Goal: Task Accomplishment & Management: Complete application form

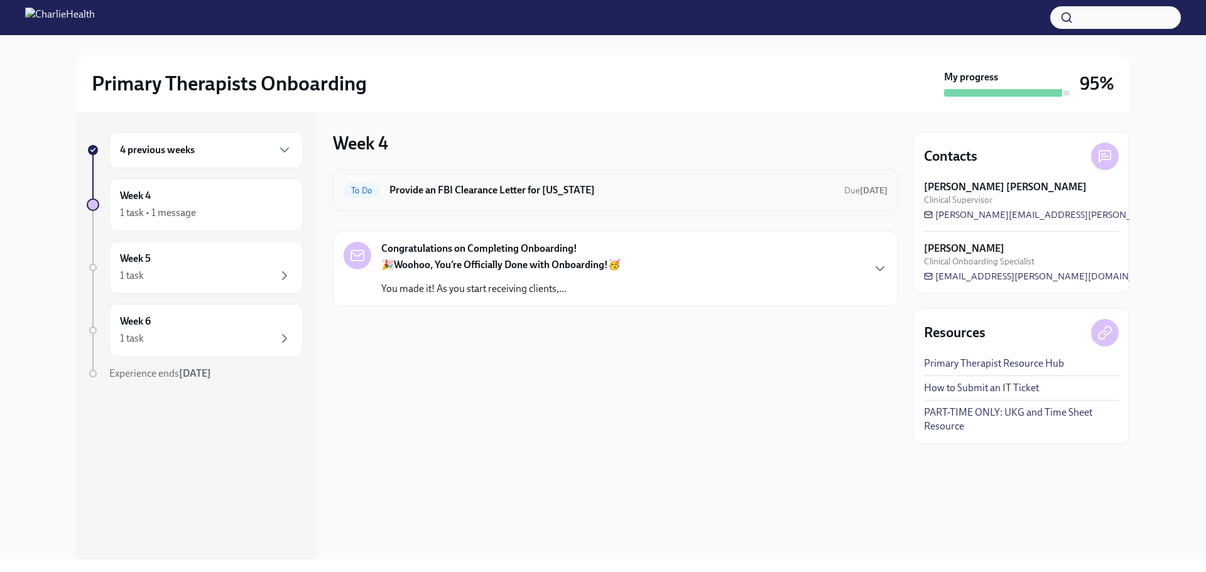
click at [469, 190] on h6 "Provide an FBI Clearance Letter for [US_STATE]" at bounding box center [611, 190] width 445 height 14
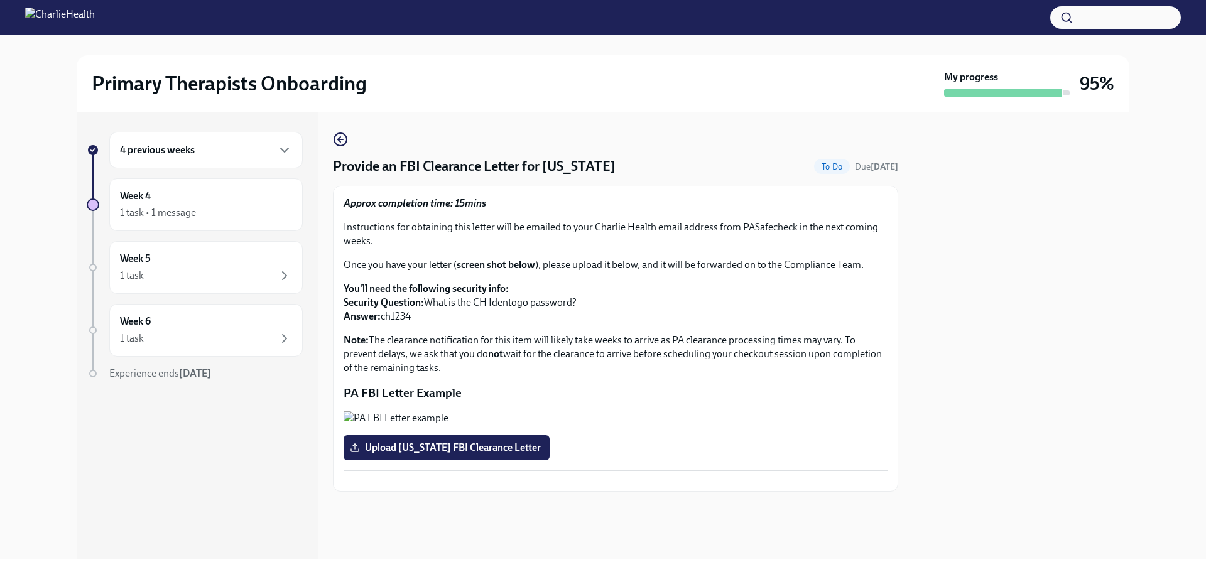
drag, startPoint x: 415, startPoint y: 322, endPoint x: 384, endPoint y: 318, distance: 31.7
click at [384, 318] on p "You'll need the following security info: Security Question: What is the CH Iden…" at bounding box center [616, 302] width 544 height 41
copy p "ch1234"
click at [426, 460] on label "Upload [US_STATE] FBI Clearance Letter" at bounding box center [447, 447] width 206 height 25
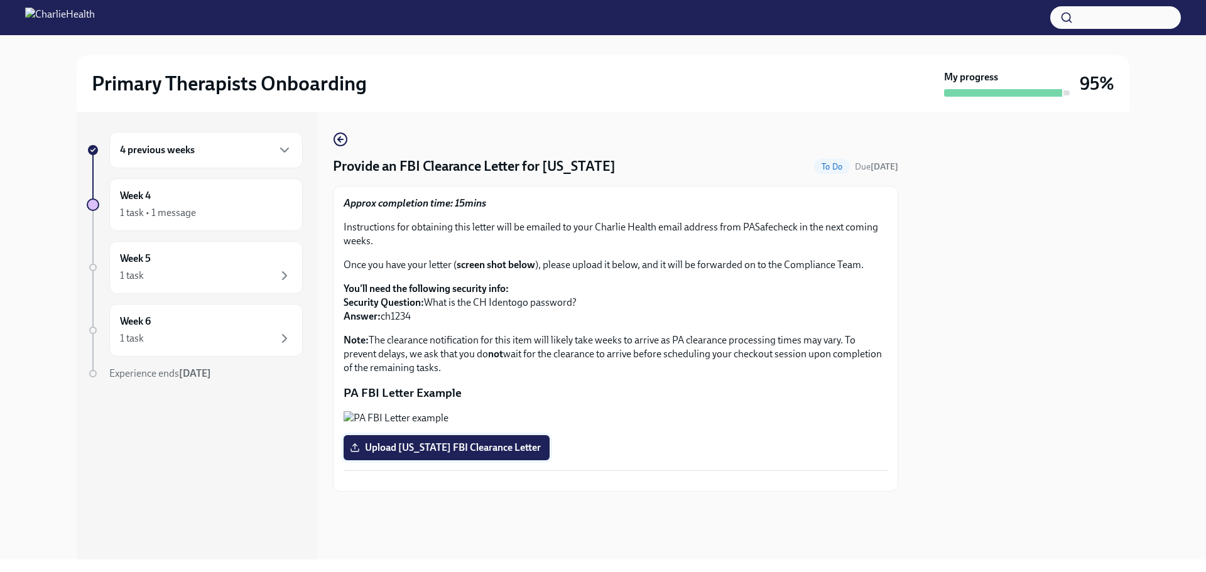
click at [0, 0] on input "Upload [US_STATE] FBI Clearance Letter" at bounding box center [0, 0] width 0 height 0
click at [453, 454] on span "Upload [US_STATE] FBI Clearance Letter" at bounding box center [446, 448] width 188 height 13
click at [0, 0] on input "Upload [US_STATE] FBI Clearance Letter" at bounding box center [0, 0] width 0 height 0
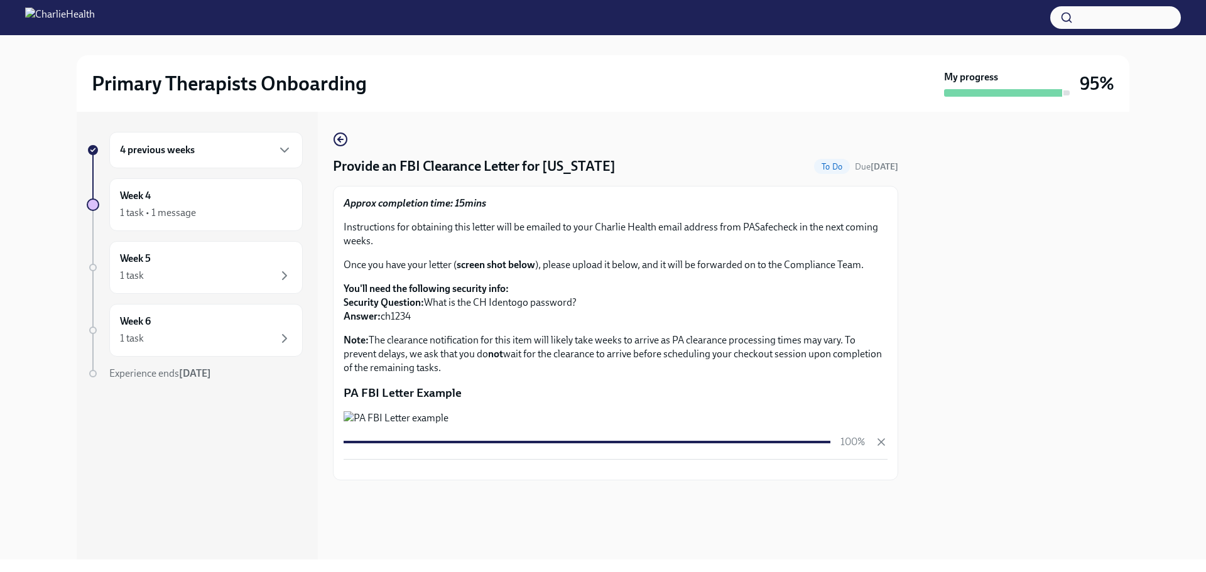
scroll to position [168, 0]
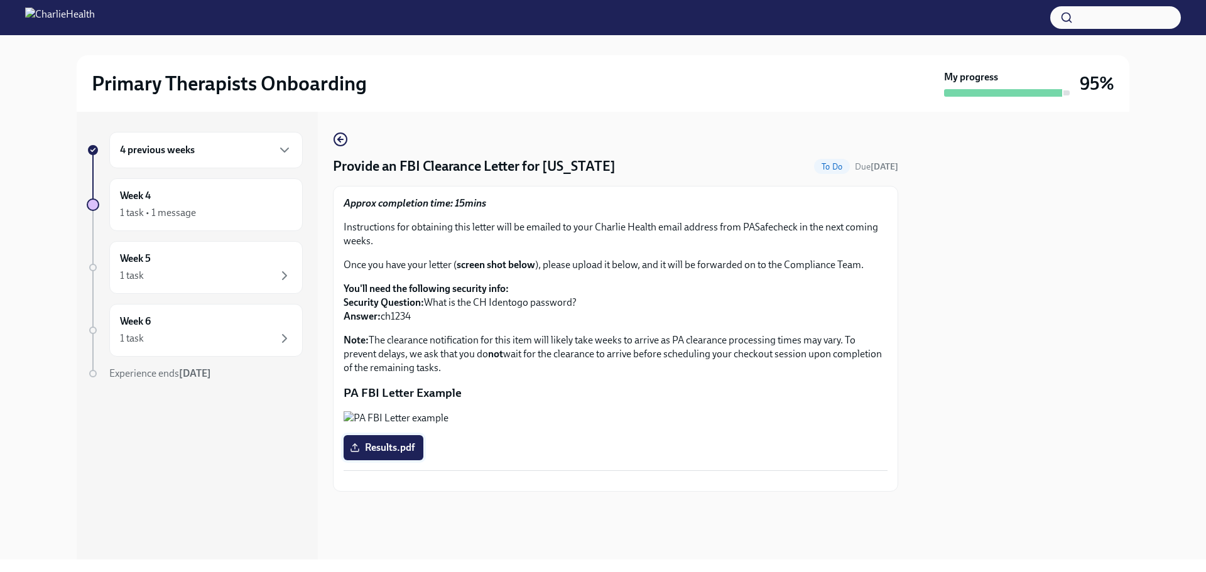
click at [406, 442] on span "Results.pdf" at bounding box center [383, 448] width 62 height 13
click at [0, 0] on input "Results.pdf" at bounding box center [0, 0] width 0 height 0
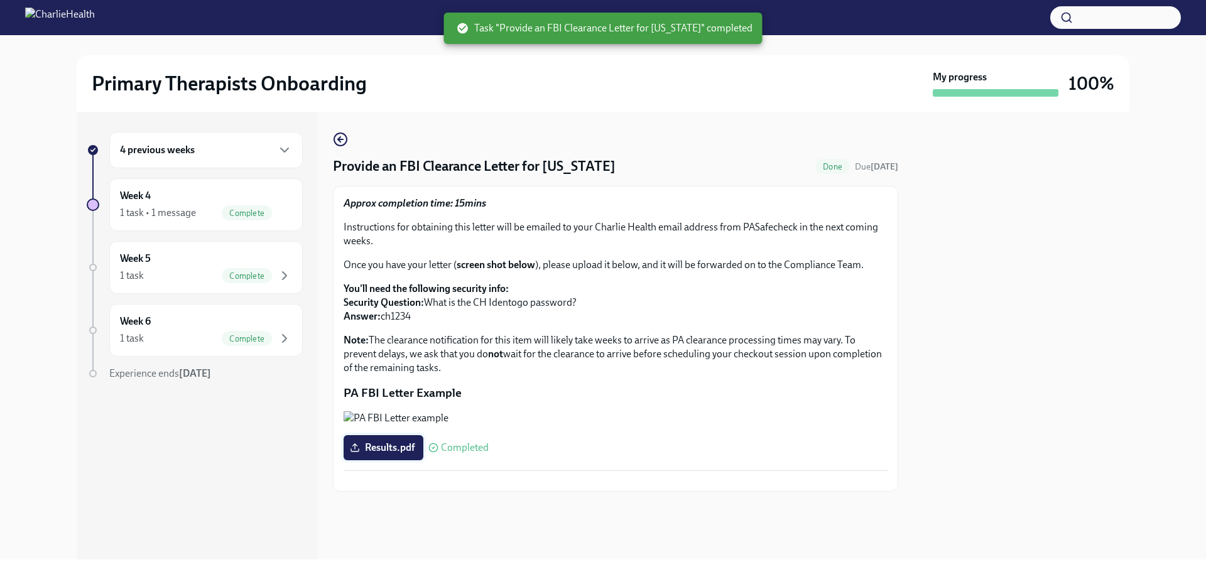
click at [356, 444] on polyline at bounding box center [355, 445] width 4 height 2
click at [0, 0] on input "Results.pdf" at bounding box center [0, 0] width 0 height 0
click at [542, 411] on button "Zoom image" at bounding box center [616, 418] width 544 height 14
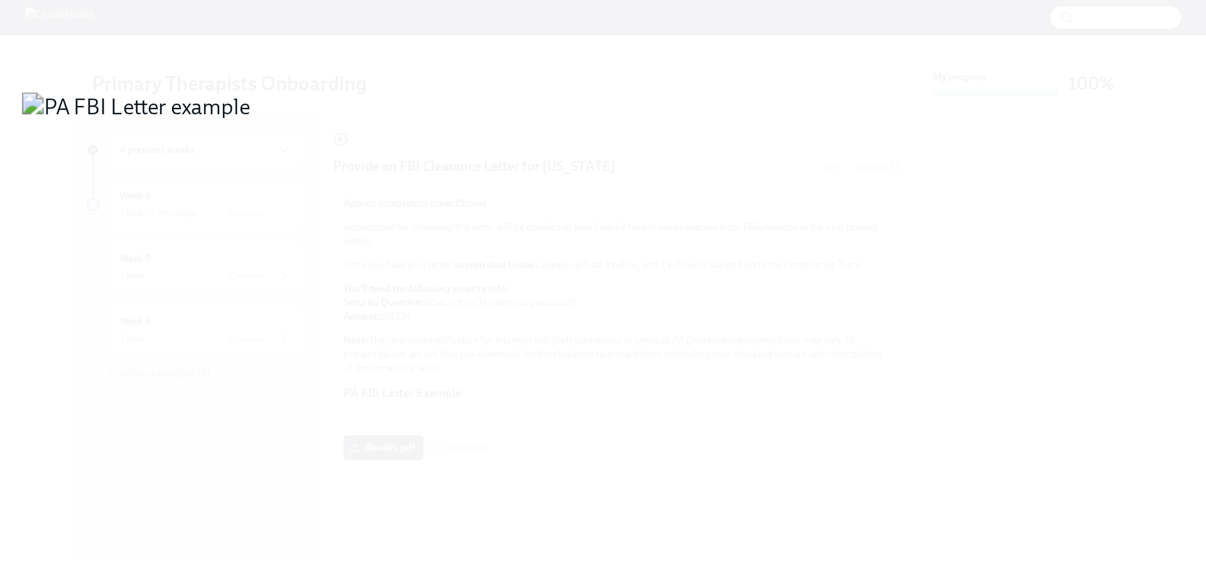
click at [1028, 214] on button "Unzoom image" at bounding box center [603, 286] width 1206 height 572
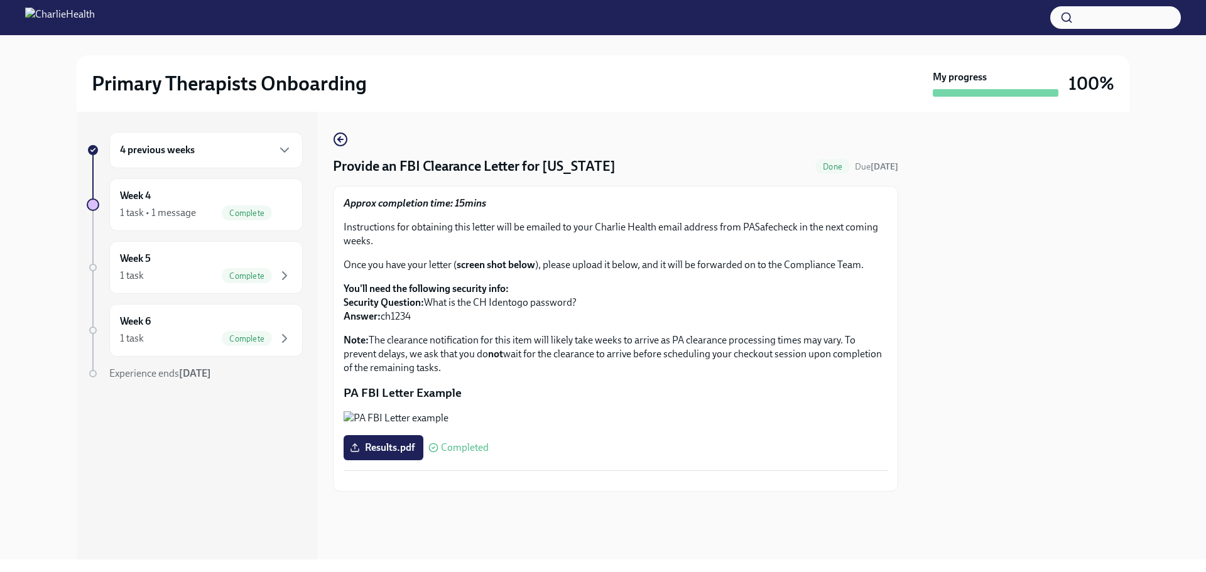
scroll to position [0, 0]
